Goal: Use online tool/utility: Utilize a website feature to perform a specific function

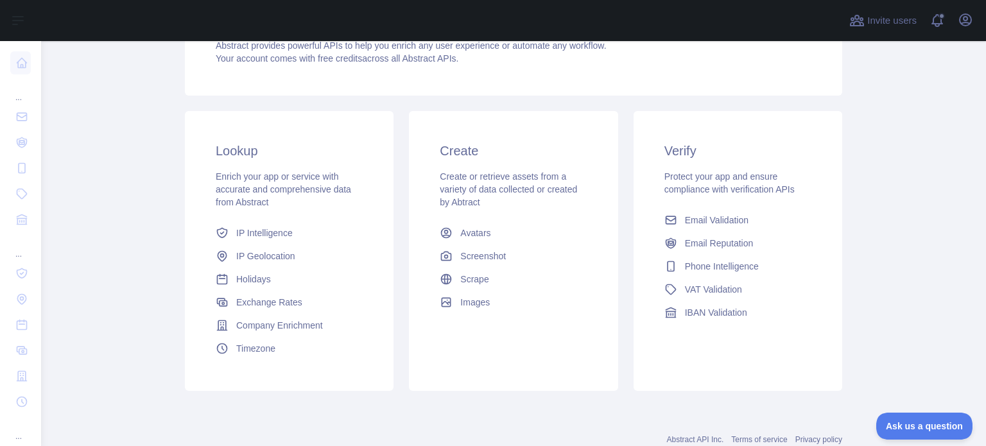
scroll to position [252, 0]
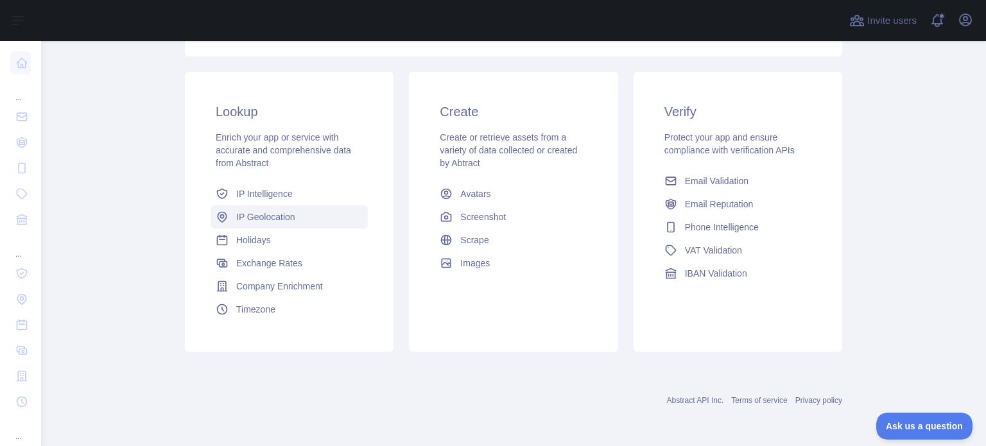
click at [267, 211] on span "IP Geolocation" at bounding box center [265, 217] width 59 height 13
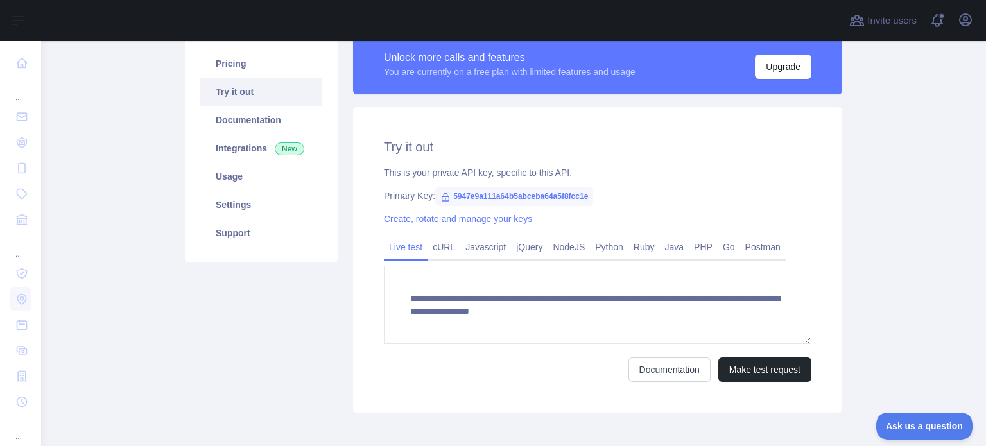
scroll to position [157, 0]
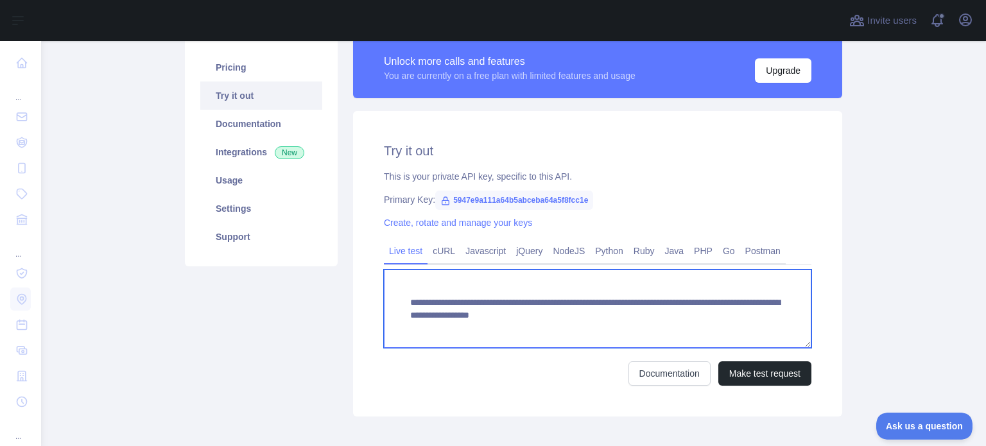
drag, startPoint x: 645, startPoint y: 318, endPoint x: 646, endPoint y: 327, distance: 9.7
click at [646, 327] on textarea "**********" at bounding box center [598, 309] width 428 height 78
paste textarea
type textarea "**********"
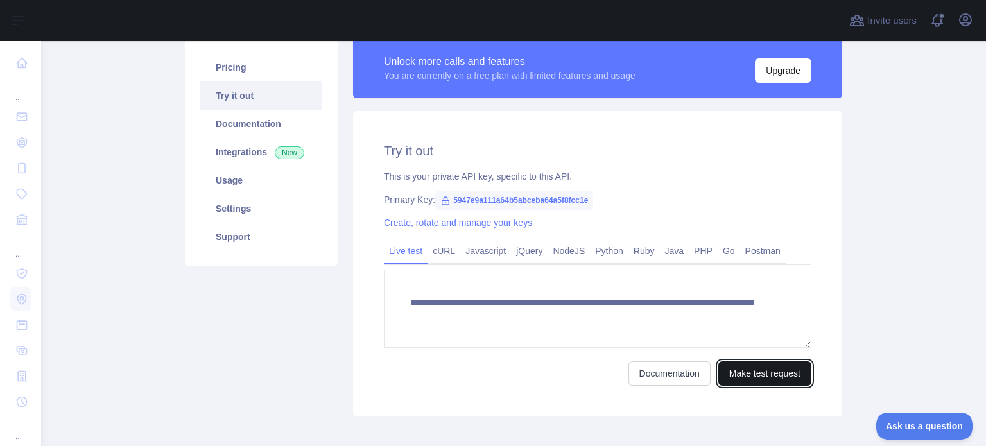
click at [770, 377] on button "Make test request" at bounding box center [765, 374] width 93 height 24
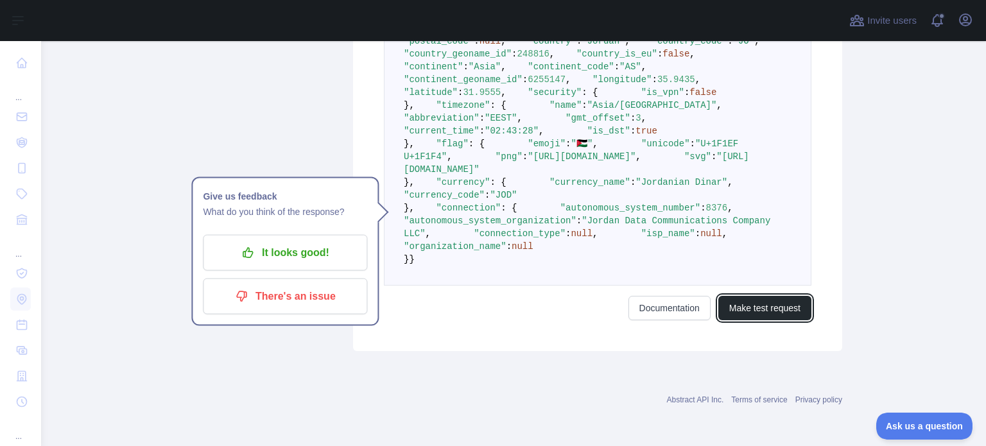
scroll to position [607, 0]
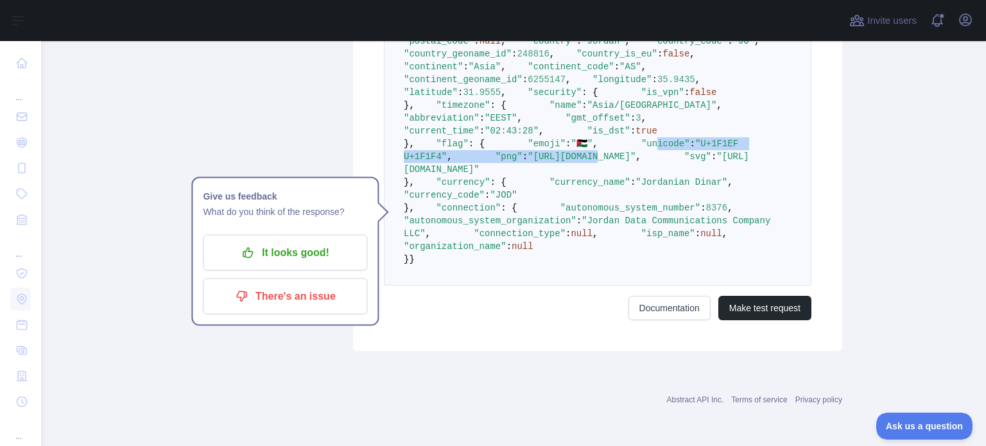
drag, startPoint x: 451, startPoint y: 303, endPoint x: 536, endPoint y: 315, distance: 86.2
click at [536, 265] on code "{ "ip_address" : "[TECHNICAL_ID]" , "city" : "[GEOGRAPHIC_DATA]" , "city_geonam…" at bounding box center [593, 130] width 378 height 267
click at [562, 286] on pre "{ "ip_address" : "[TECHNICAL_ID]" , "city" : "[GEOGRAPHIC_DATA]" , "city_geonam…" at bounding box center [598, 130] width 428 height 309
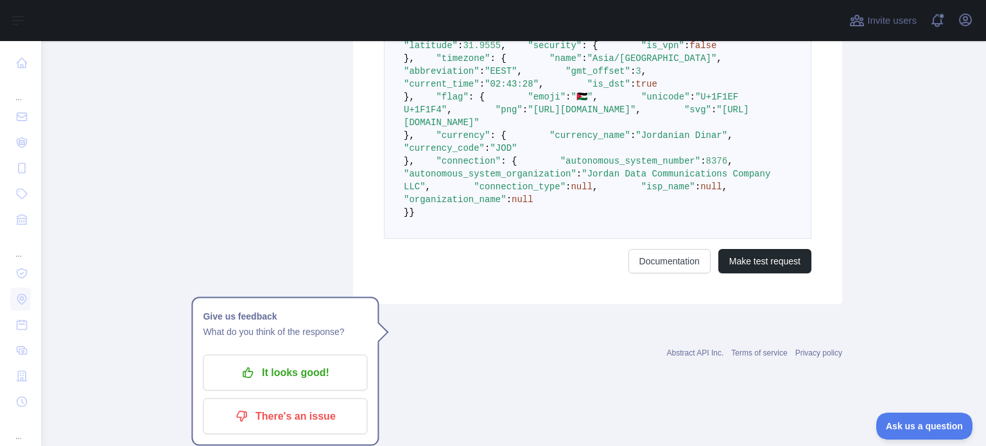
scroll to position [727, 0]
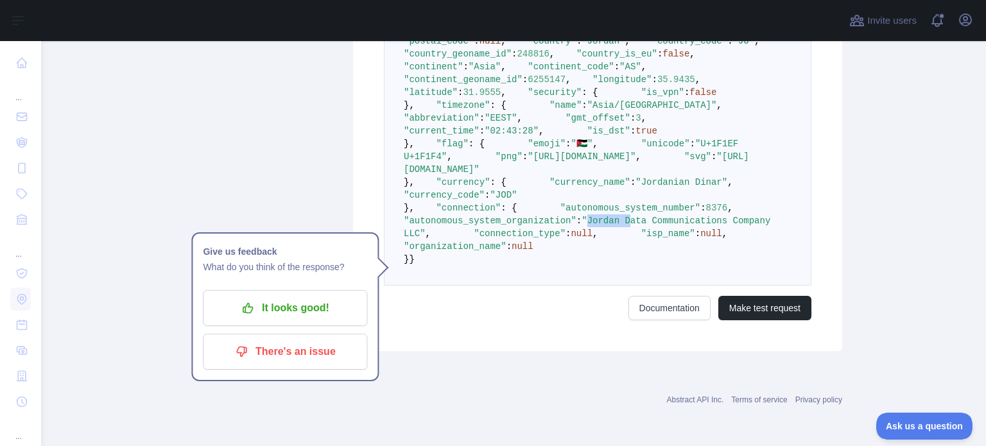
drag, startPoint x: 613, startPoint y: 316, endPoint x: 652, endPoint y: 308, distance: 40.7
click at [652, 239] on span ""Jordan Data Communications Company LLC"" at bounding box center [590, 227] width 372 height 23
click at [653, 286] on pre "{ "ip_address" : "[TECHNICAL_ID]" , "city" : "[GEOGRAPHIC_DATA]" , "city_geonam…" at bounding box center [598, 130] width 428 height 309
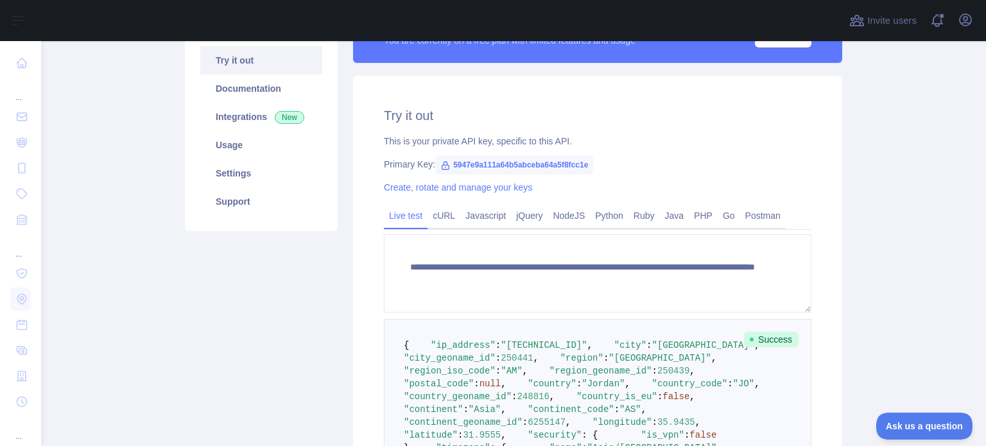
scroll to position [149, 0]
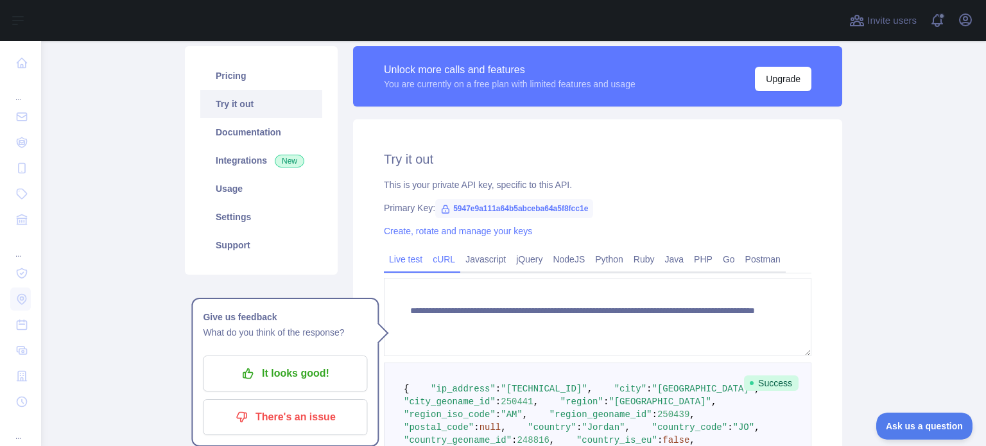
click at [437, 264] on link "cURL" at bounding box center [444, 259] width 33 height 21
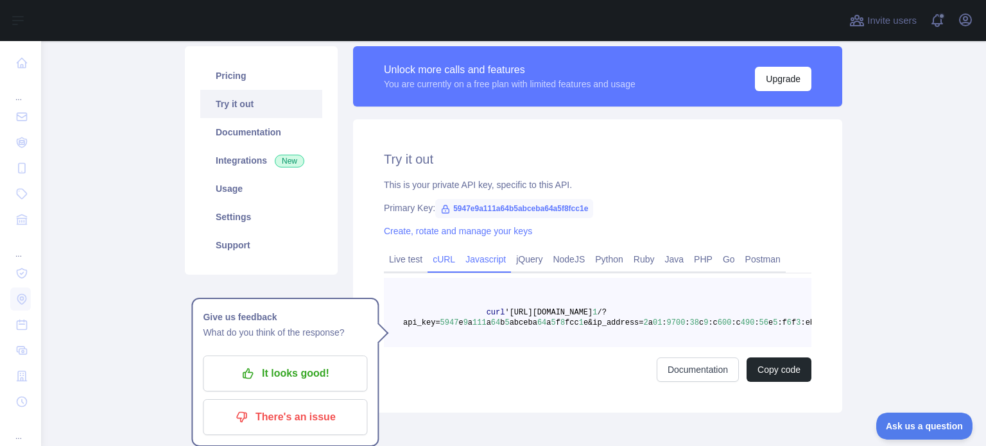
click at [499, 264] on link "Javascript" at bounding box center [485, 259] width 51 height 21
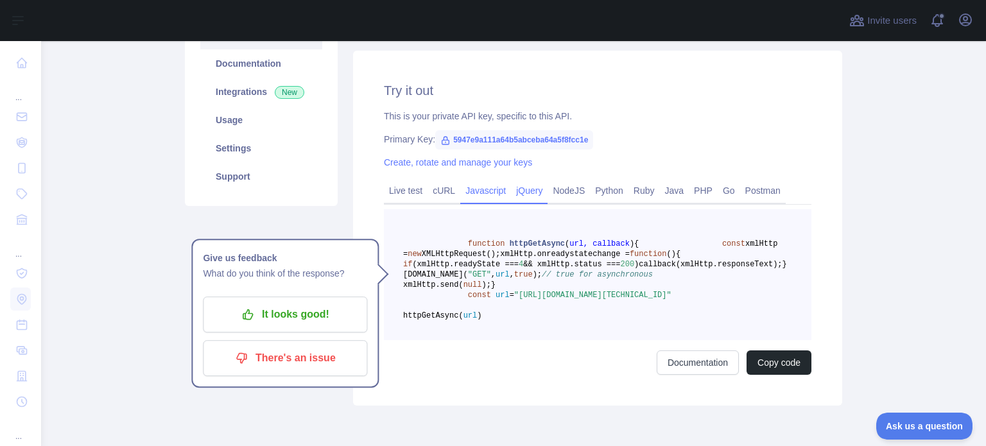
scroll to position [213, 0]
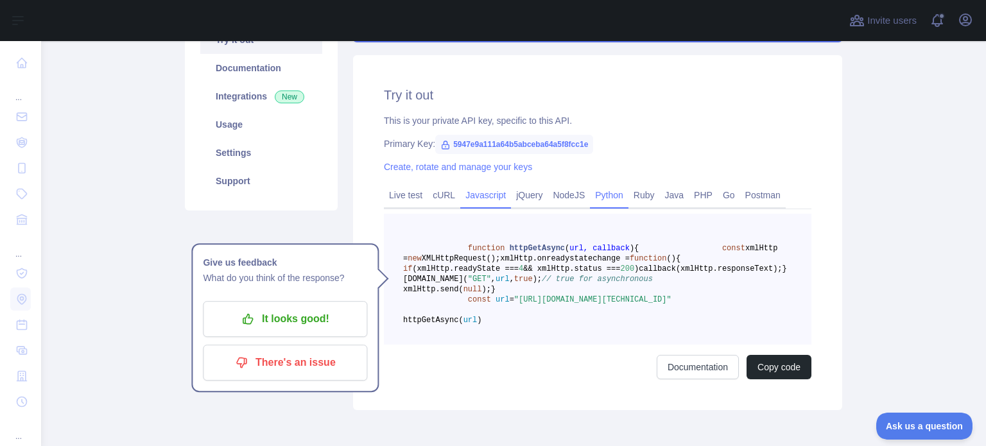
click at [606, 198] on link "Python" at bounding box center [609, 195] width 39 height 21
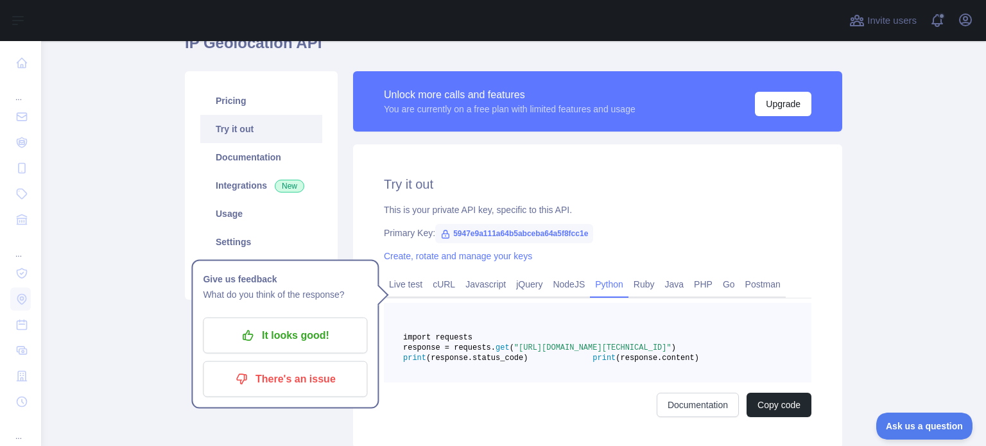
scroll to position [149, 0]
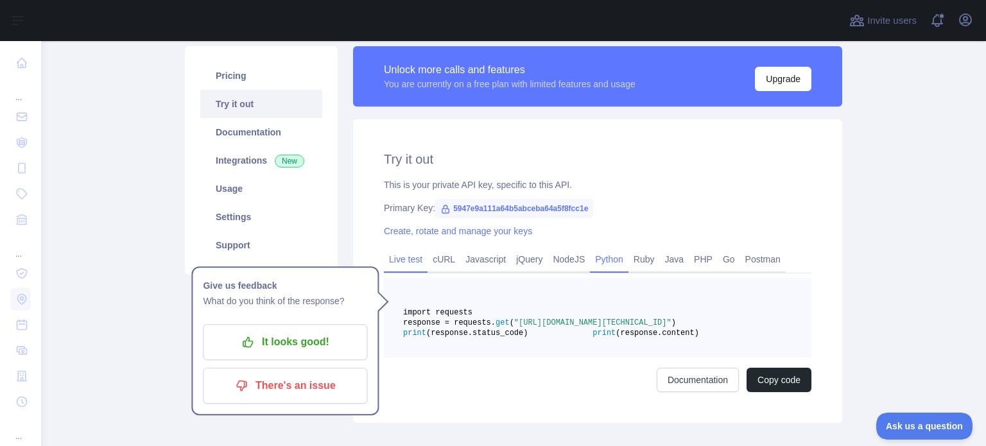
click at [412, 265] on link "Live test" at bounding box center [406, 259] width 44 height 21
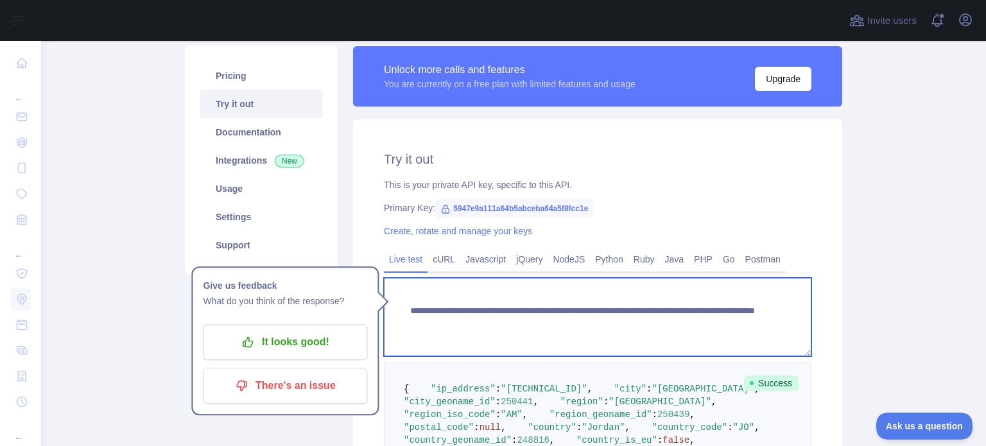
drag, startPoint x: 439, startPoint y: 326, endPoint x: 587, endPoint y: 326, distance: 148.3
click at [587, 326] on textarea "**********" at bounding box center [598, 317] width 428 height 78
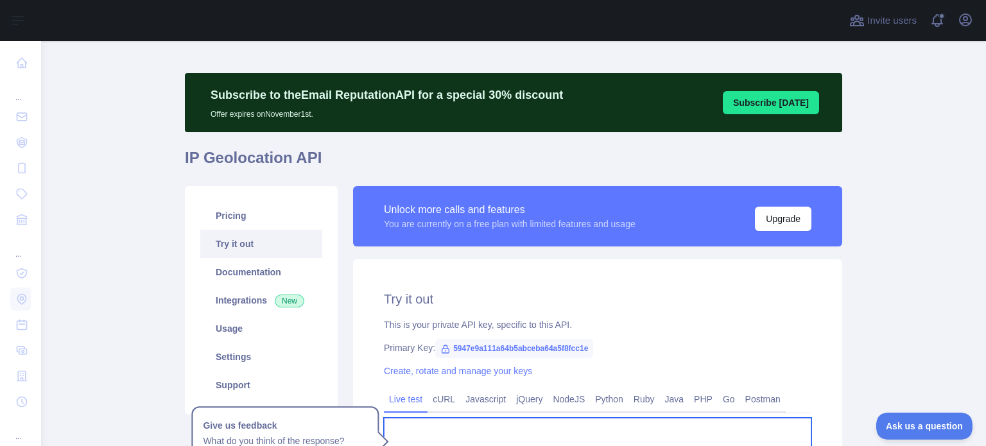
scroll to position [0, 0]
